Goal: Use online tool/utility

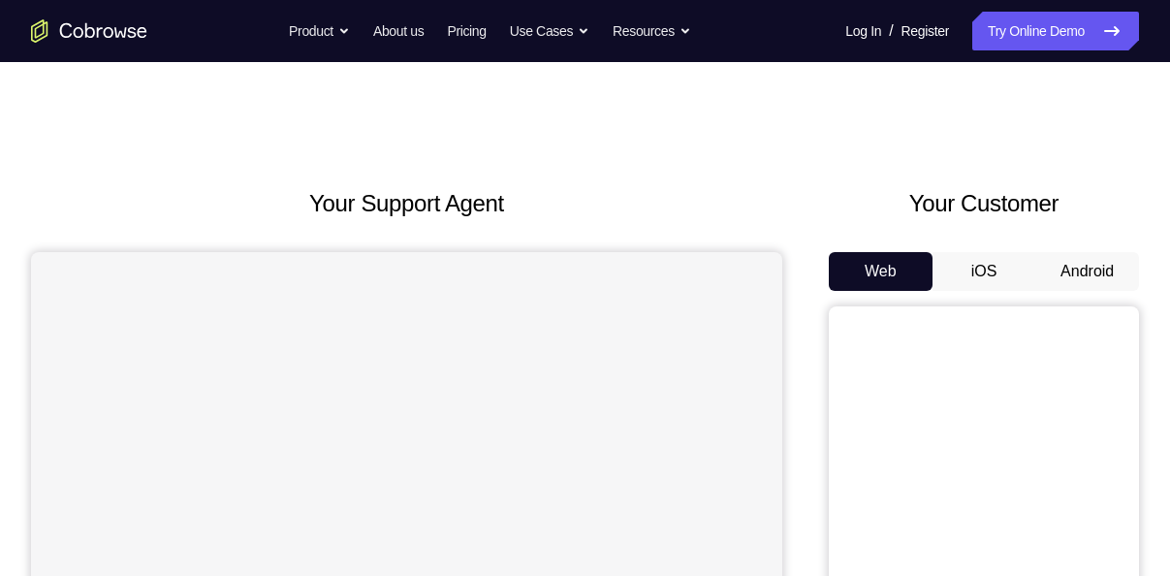
click at [1099, 274] on button "Android" at bounding box center [1088, 271] width 104 height 39
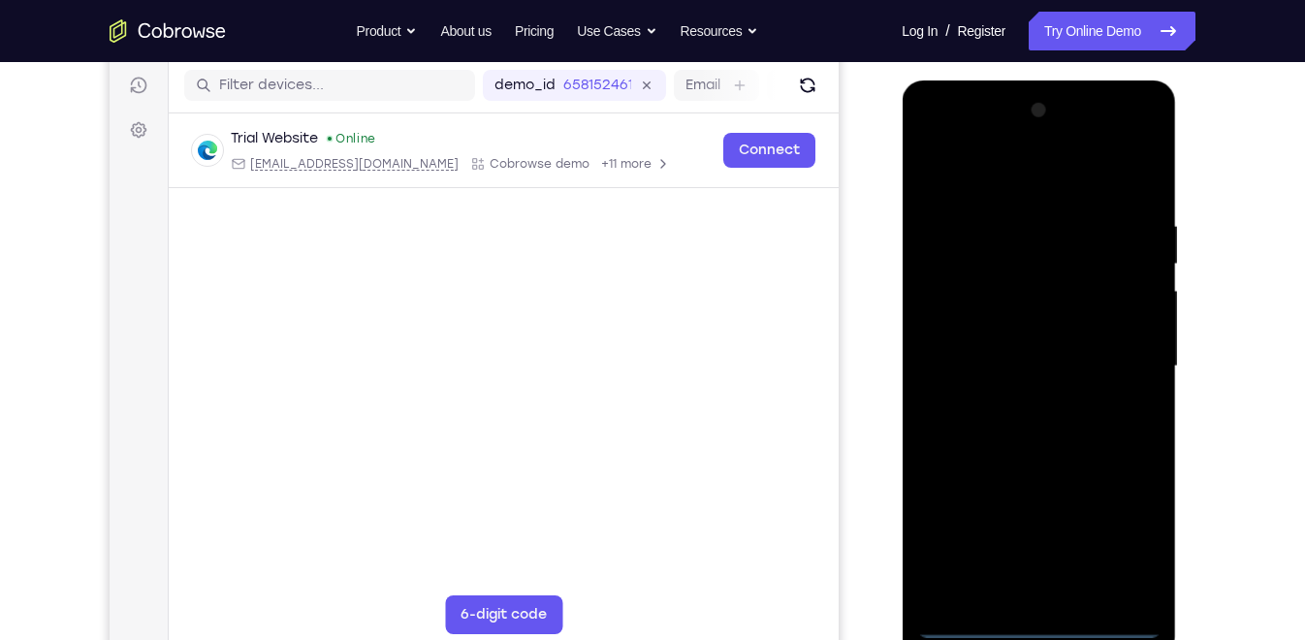
scroll to position [299, 0]
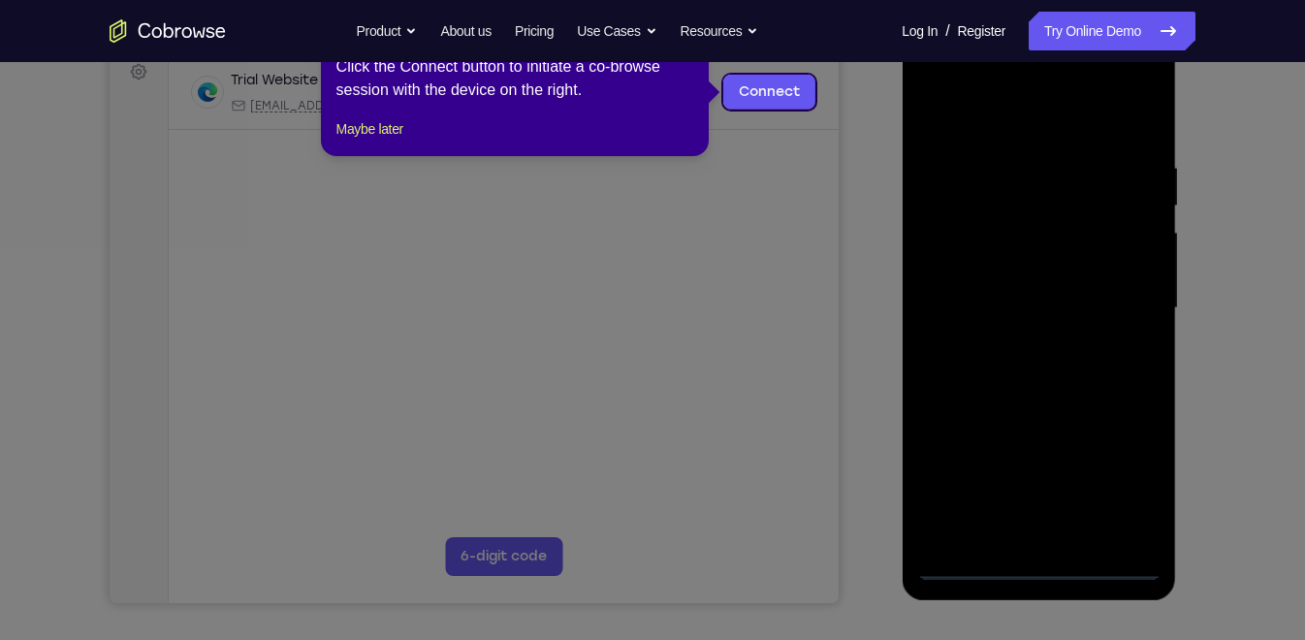
click at [1048, 562] on icon at bounding box center [661, 320] width 1322 height 640
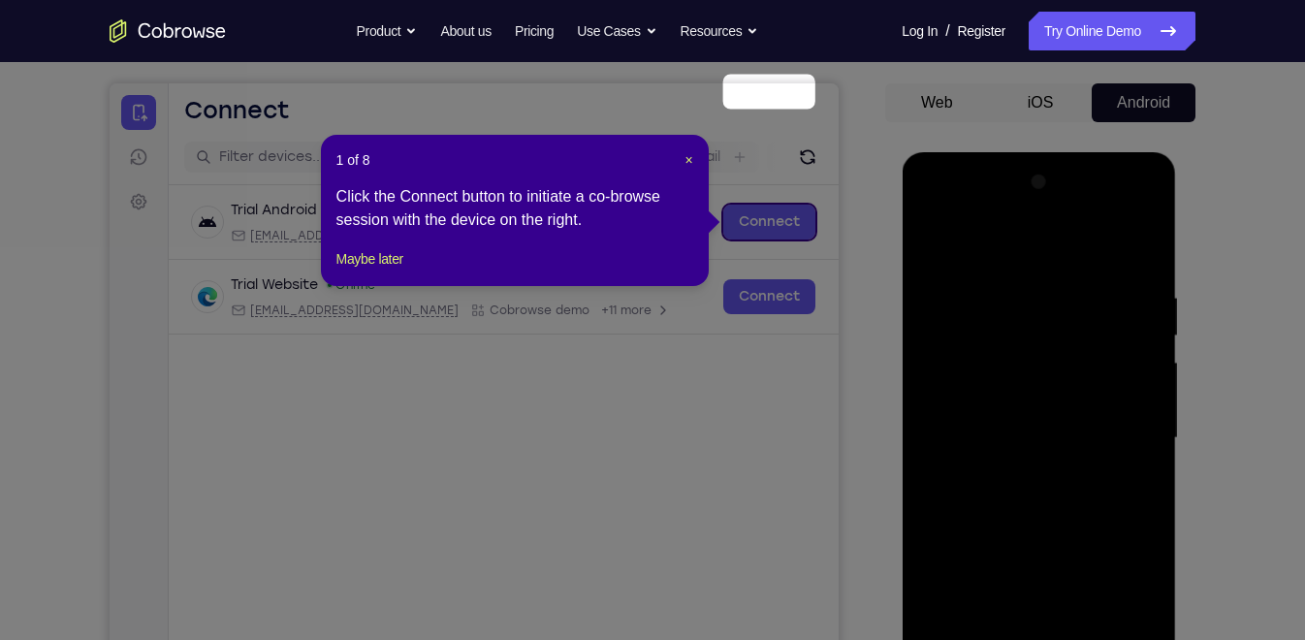
scroll to position [154, 0]
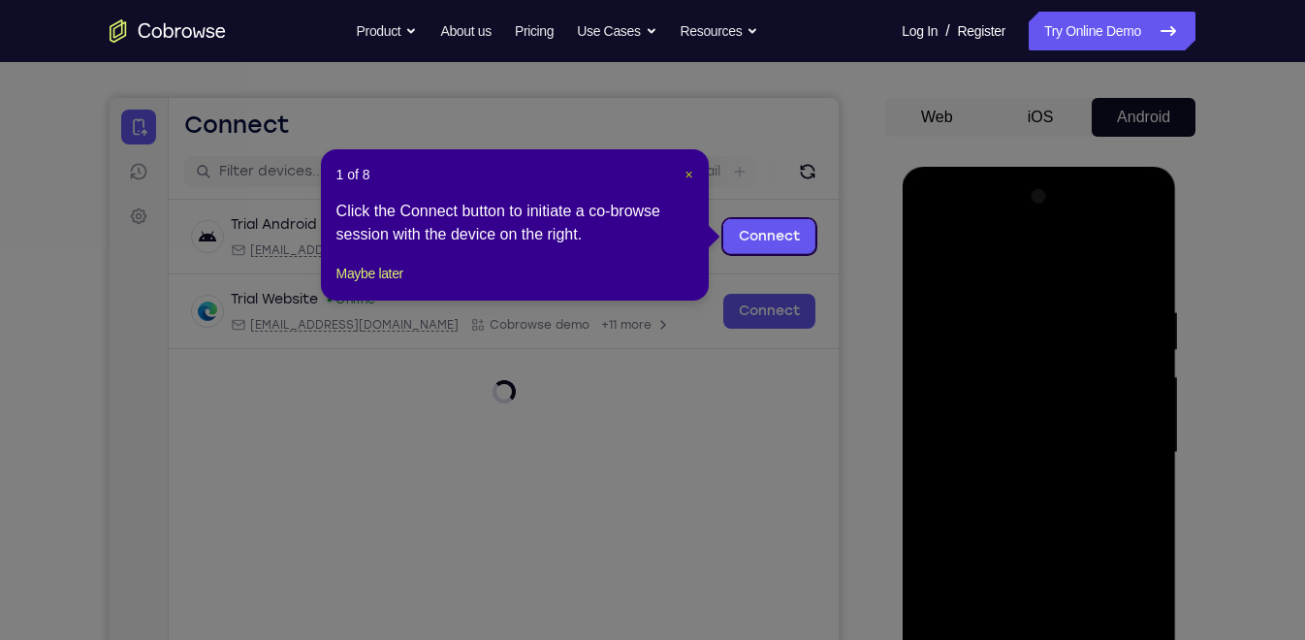
click at [686, 181] on span "×" at bounding box center [689, 175] width 8 height 16
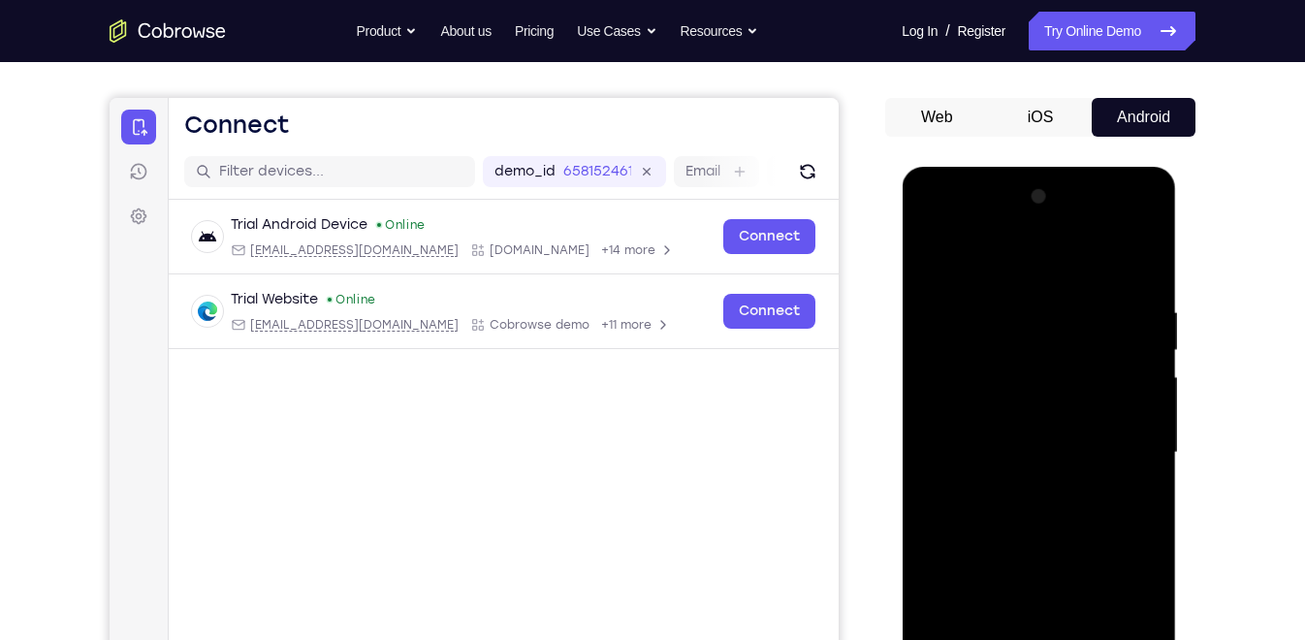
scroll to position [357, 0]
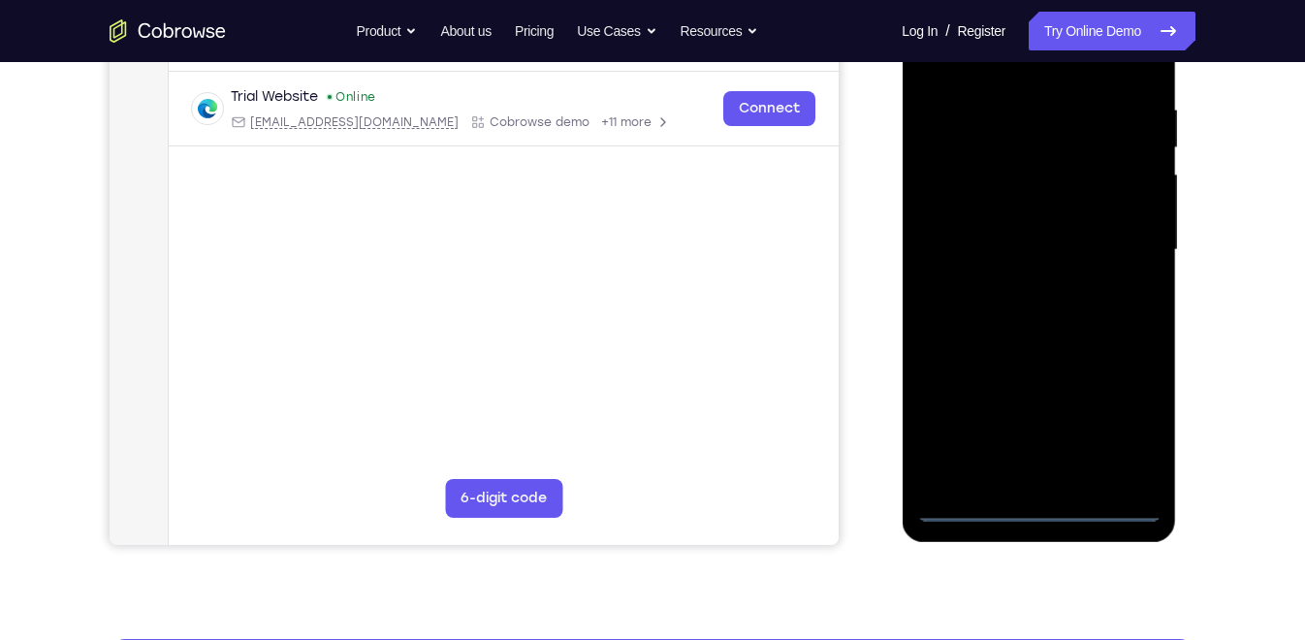
click at [1031, 510] on div at bounding box center [1038, 250] width 244 height 543
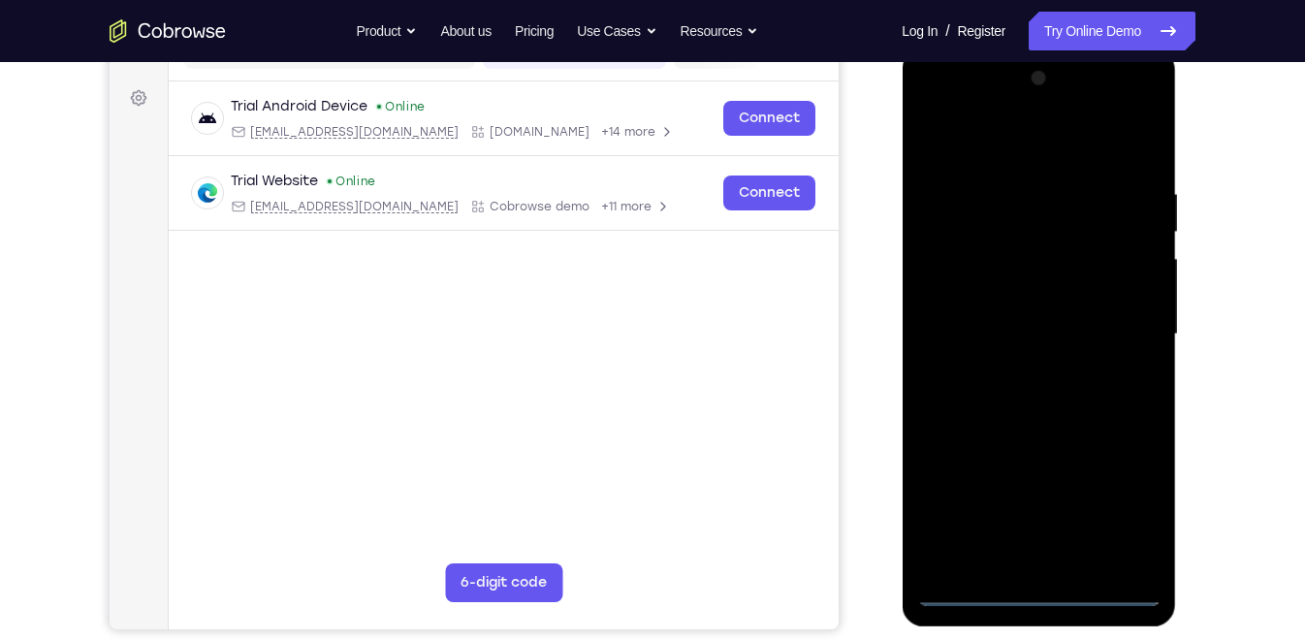
click at [1123, 504] on div at bounding box center [1038, 334] width 244 height 543
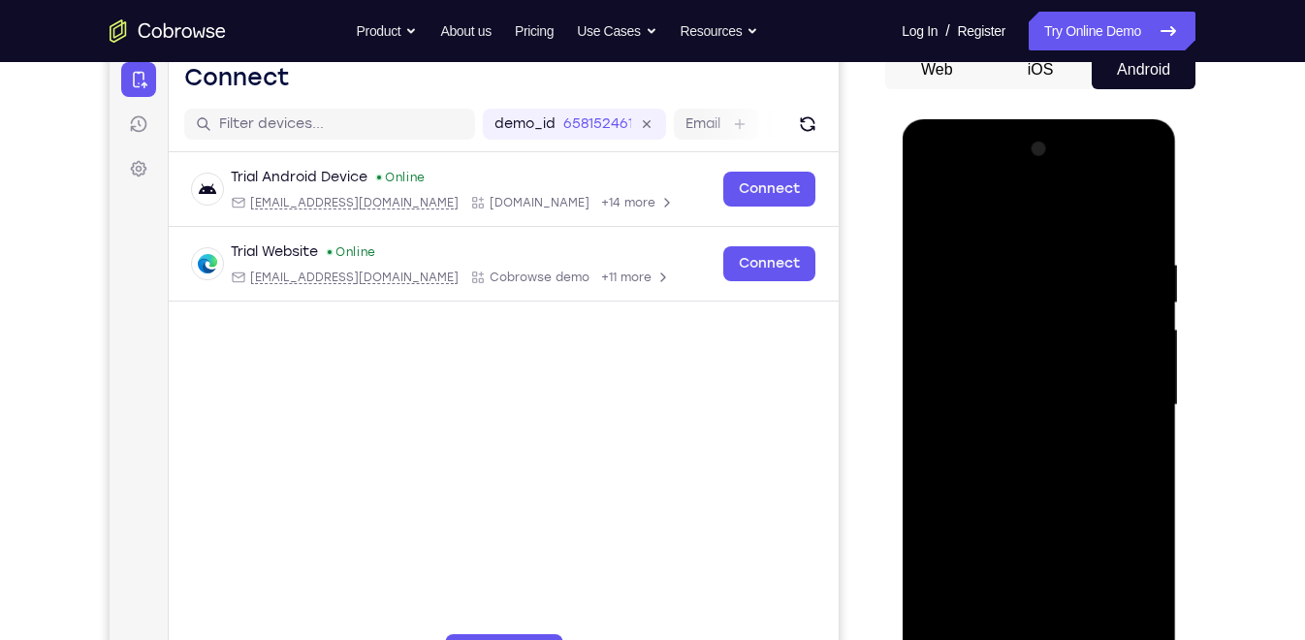
scroll to position [209, 0]
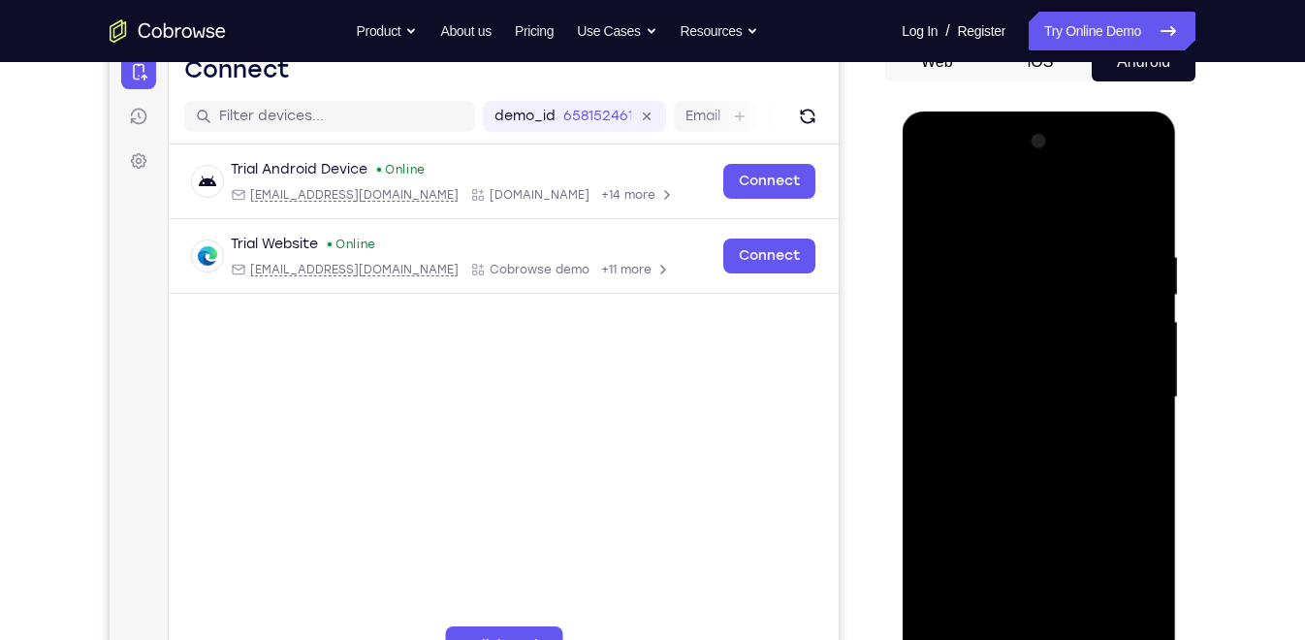
click at [1025, 213] on div at bounding box center [1038, 397] width 244 height 543
click at [961, 339] on div at bounding box center [1038, 397] width 244 height 543
click at [999, 395] on div at bounding box center [1038, 397] width 244 height 543
click at [999, 371] on div at bounding box center [1038, 397] width 244 height 543
click at [1008, 412] on div at bounding box center [1038, 397] width 244 height 543
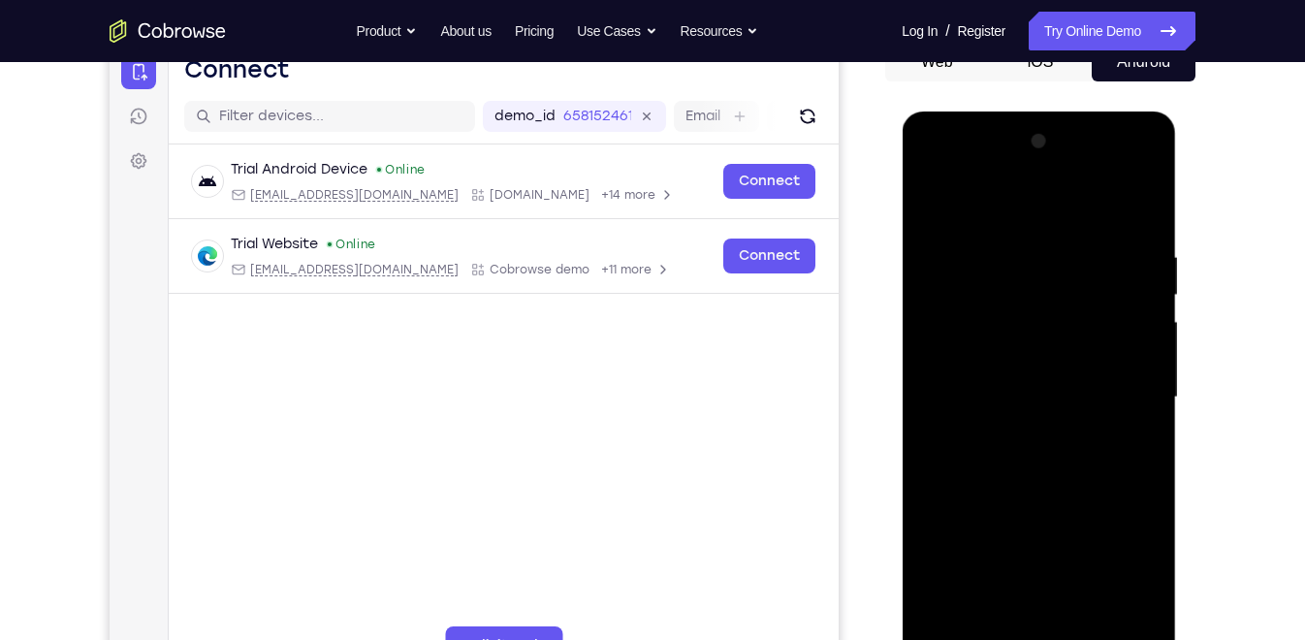
click at [1028, 399] on div at bounding box center [1038, 397] width 244 height 543
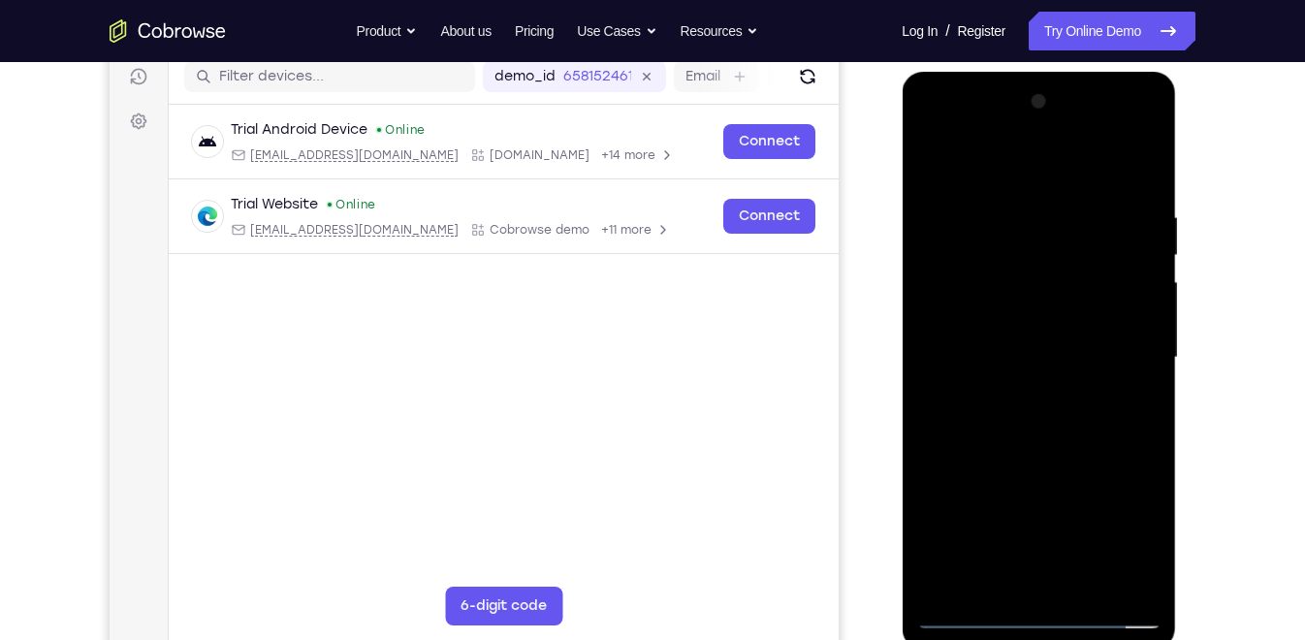
scroll to position [250, 0]
click at [1116, 415] on div at bounding box center [1038, 356] width 244 height 543
click at [1086, 440] on div at bounding box center [1038, 356] width 244 height 543
click at [1030, 317] on div at bounding box center [1038, 356] width 244 height 543
click at [1147, 367] on div at bounding box center [1038, 356] width 244 height 543
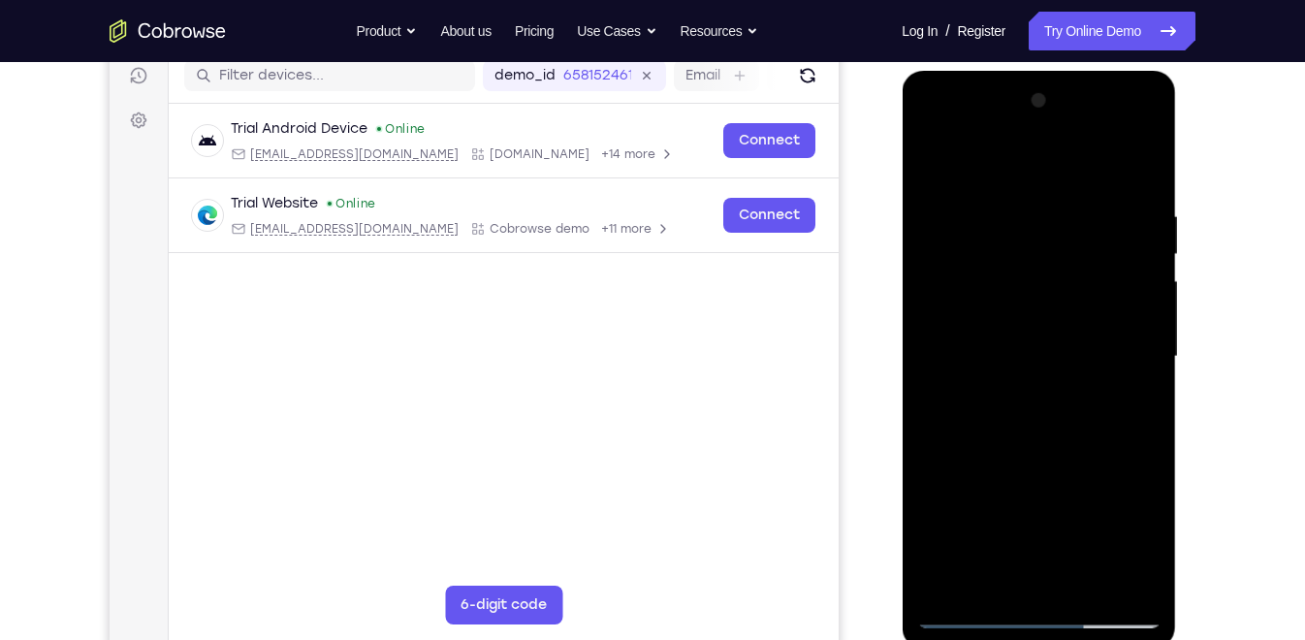
click at [1143, 364] on div at bounding box center [1038, 356] width 244 height 543
click at [935, 373] on div at bounding box center [1038, 356] width 244 height 543
click at [1145, 371] on div at bounding box center [1038, 356] width 244 height 543
click at [1147, 361] on div at bounding box center [1038, 356] width 244 height 543
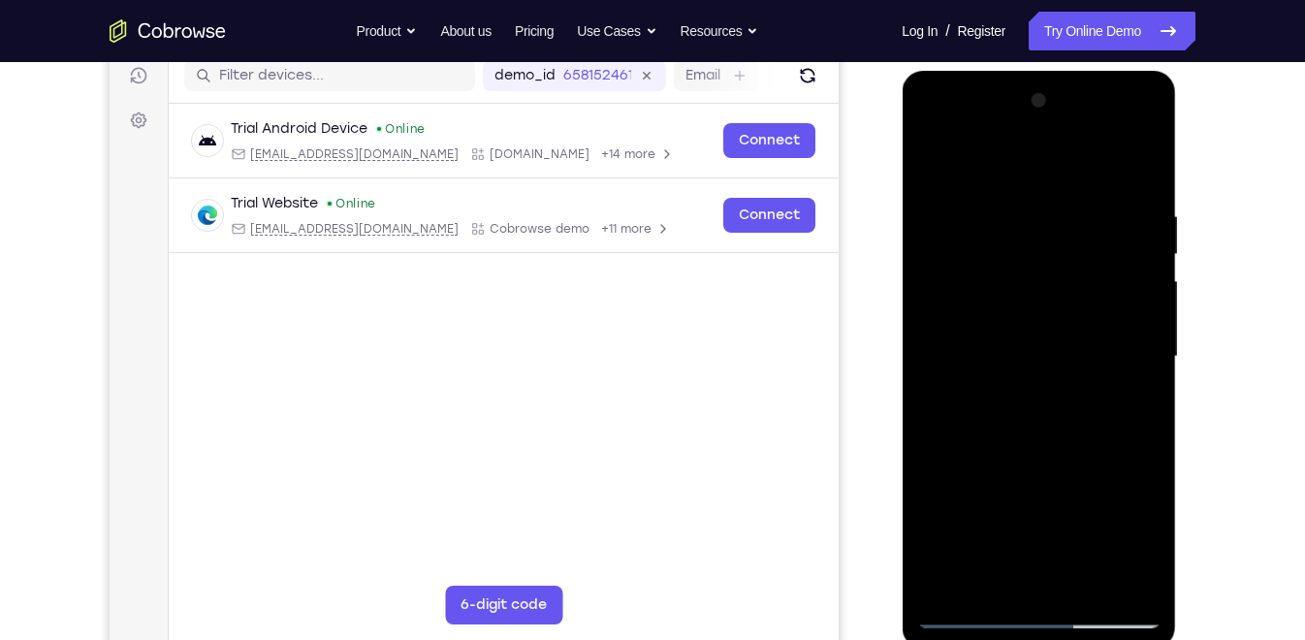
click at [1146, 373] on div at bounding box center [1038, 356] width 244 height 543
click at [1152, 368] on div at bounding box center [1038, 356] width 244 height 543
click at [1141, 171] on div at bounding box center [1038, 356] width 244 height 543
click at [1141, 160] on div at bounding box center [1038, 356] width 244 height 543
click at [1002, 193] on div at bounding box center [1038, 356] width 244 height 543
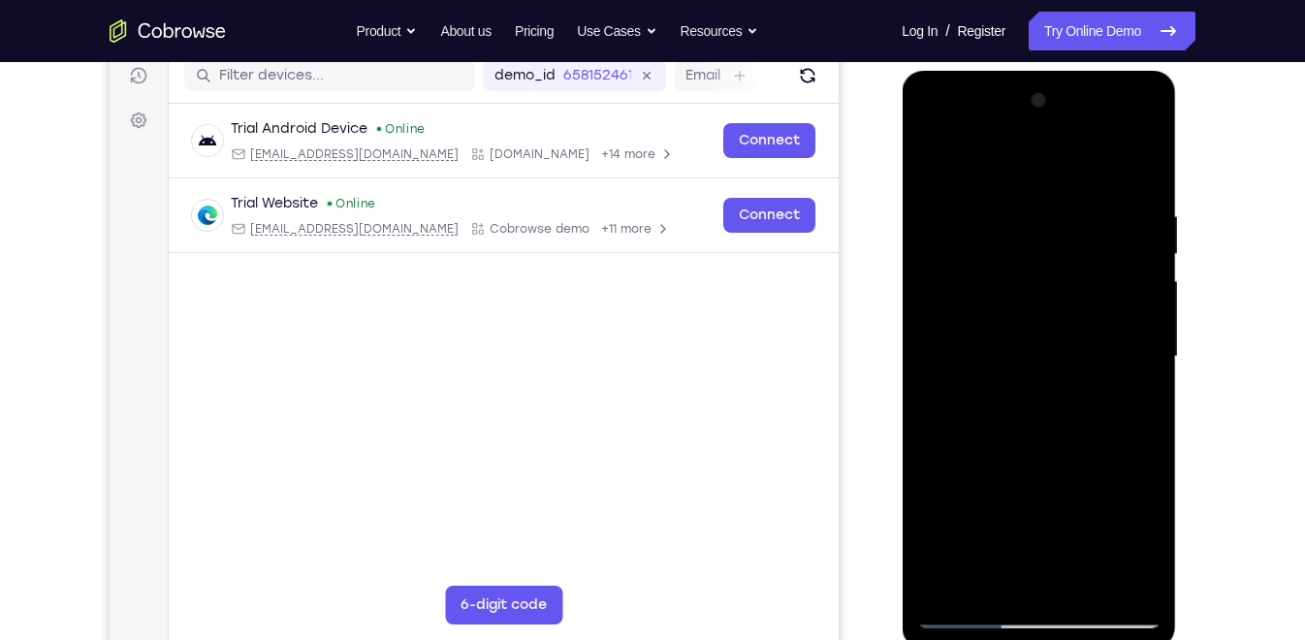
click at [970, 575] on div at bounding box center [1038, 356] width 244 height 543
click at [971, 575] on div at bounding box center [1038, 356] width 244 height 543
click at [1105, 178] on div at bounding box center [1038, 356] width 244 height 543
click at [1103, 158] on div at bounding box center [1038, 356] width 244 height 543
click at [1097, 511] on div at bounding box center [1038, 356] width 244 height 543
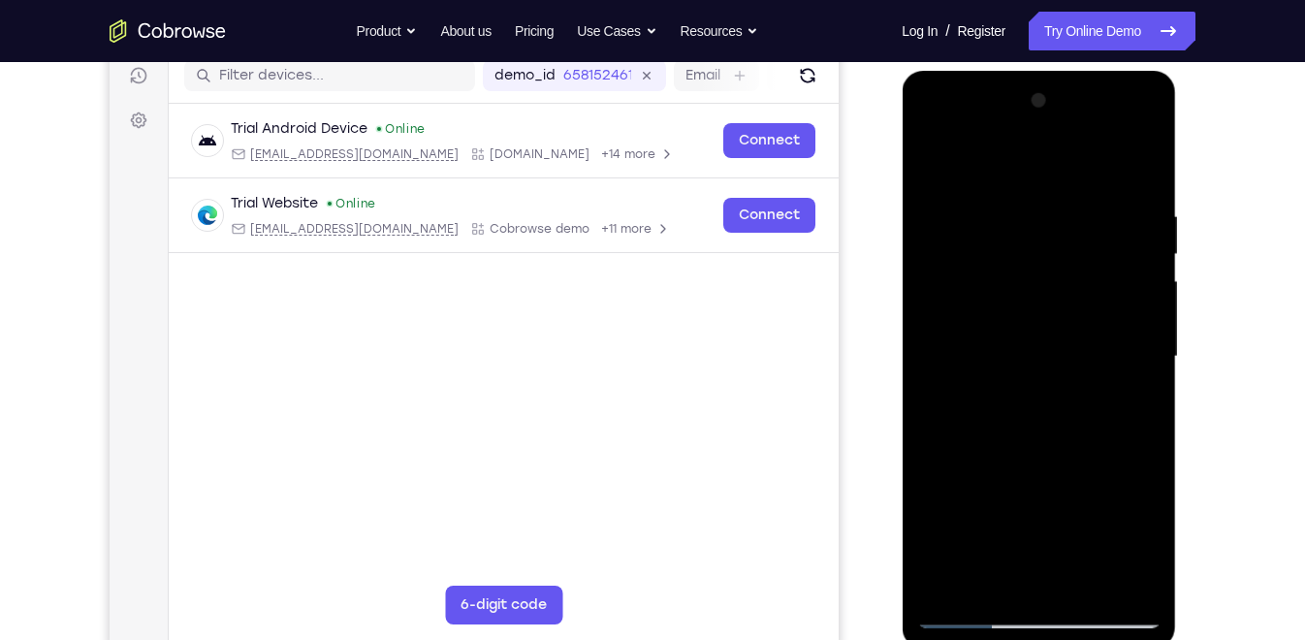
click at [969, 575] on div at bounding box center [1038, 356] width 244 height 543
click at [1094, 217] on div at bounding box center [1038, 356] width 244 height 543
click at [969, 575] on div at bounding box center [1038, 356] width 244 height 543
click at [976, 575] on div at bounding box center [1038, 356] width 244 height 543
click at [941, 184] on div at bounding box center [1038, 356] width 244 height 543
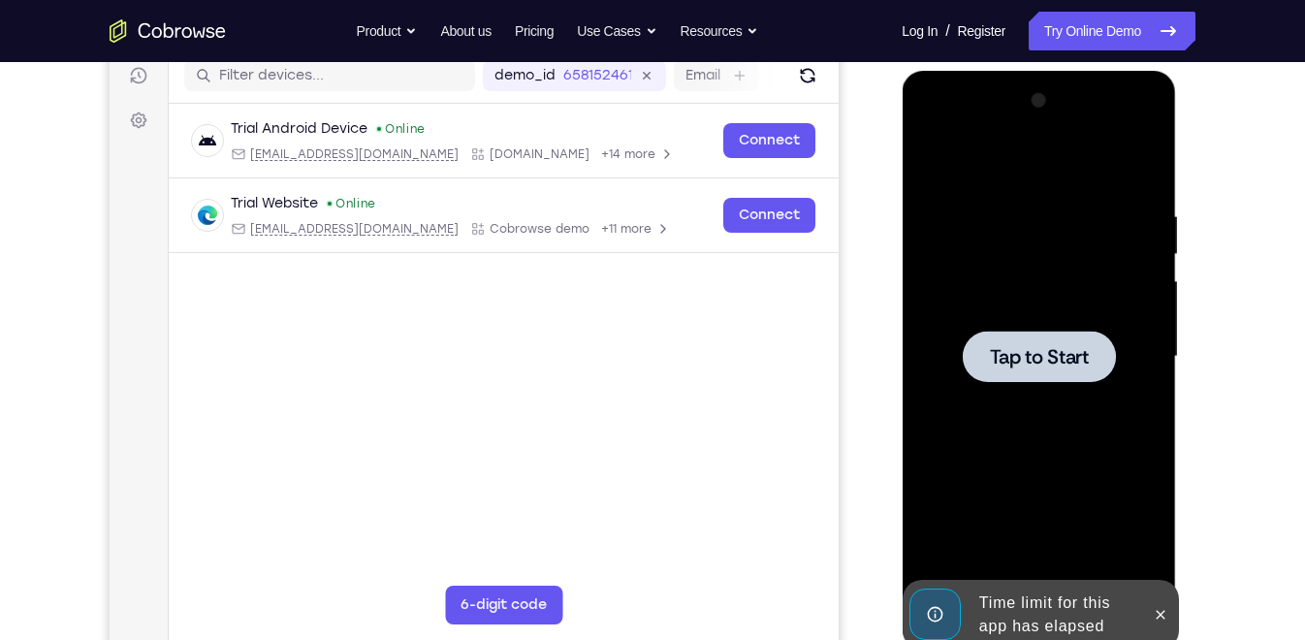
scroll to position [293, 0]
